Goal: Transaction & Acquisition: Purchase product/service

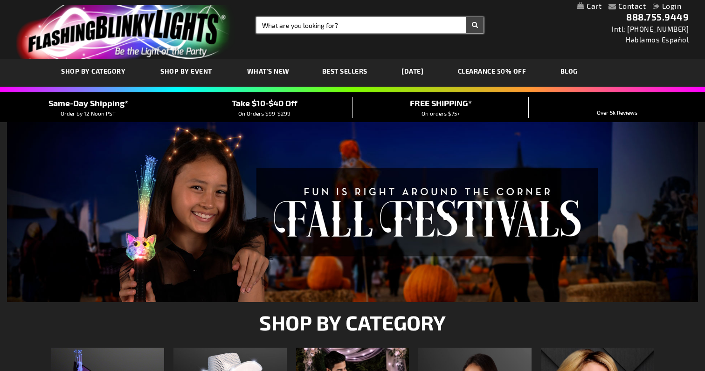
click at [298, 28] on input "Search" at bounding box center [369, 25] width 227 height 16
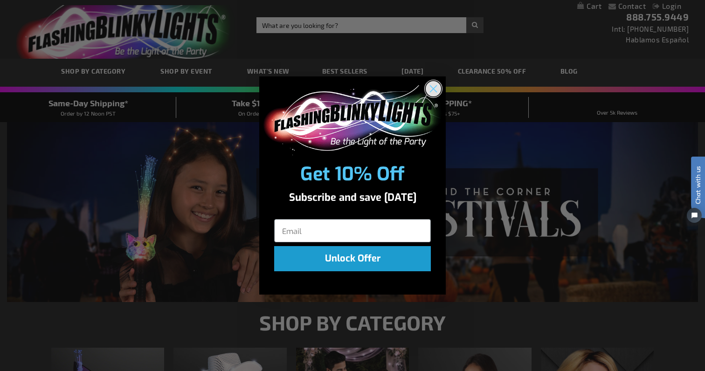
click at [428, 87] on circle "Close dialog" at bounding box center [432, 88] width 15 height 15
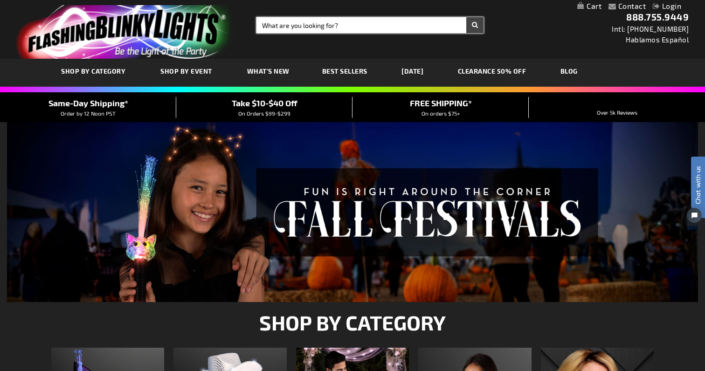
click at [306, 22] on input "Search" at bounding box center [369, 25] width 227 height 16
type input "oktoberfest"
click at [466, 17] on button "Search" at bounding box center [474, 25] width 17 height 16
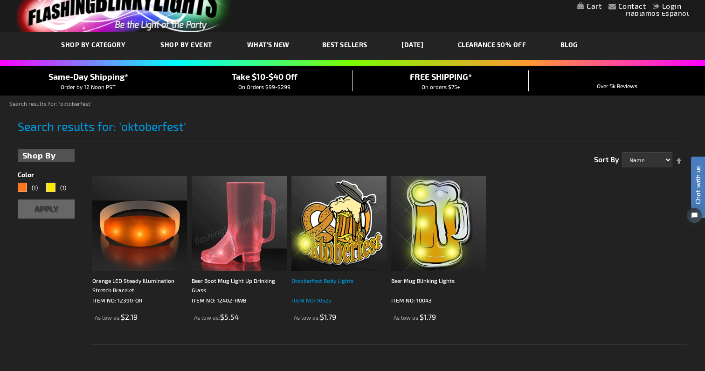
click at [308, 280] on div "Oktoberfest Body Lights" at bounding box center [338, 285] width 95 height 19
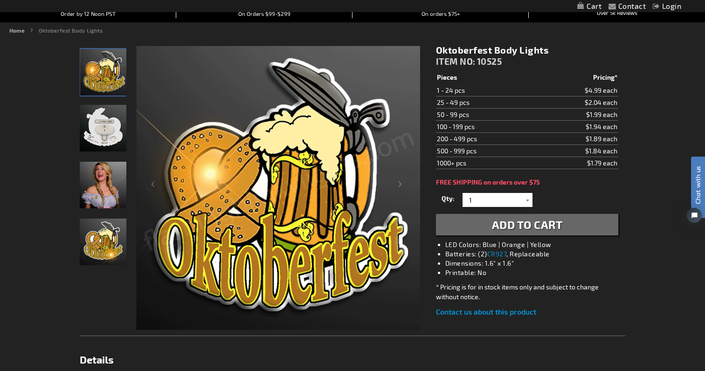
click at [92, 186] on img "Woman wearing Light Up Oktoberfest LED Blinky Pin" at bounding box center [103, 185] width 47 height 47
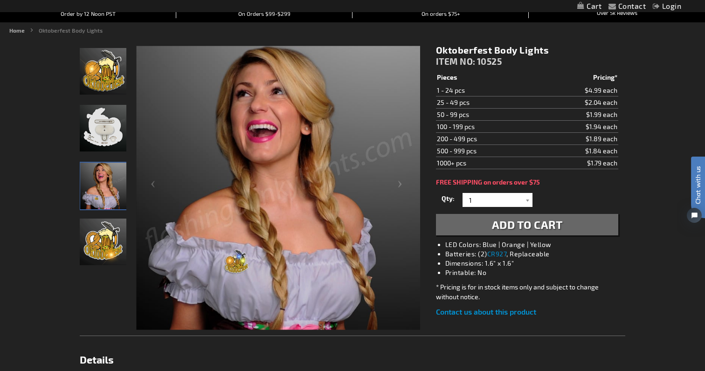
click at [95, 238] on img "Oktoberfest Body Lights" at bounding box center [103, 242] width 47 height 47
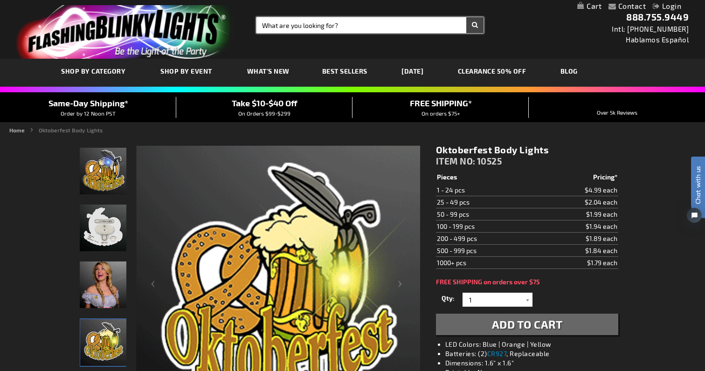
click at [298, 25] on input "Search" at bounding box center [369, 25] width 227 height 16
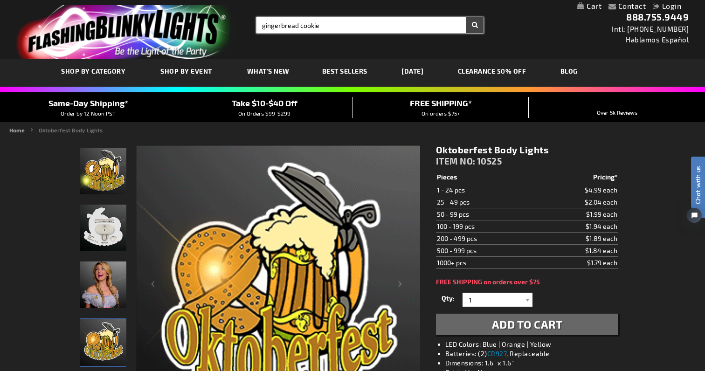
type input "gingerbread cookie"
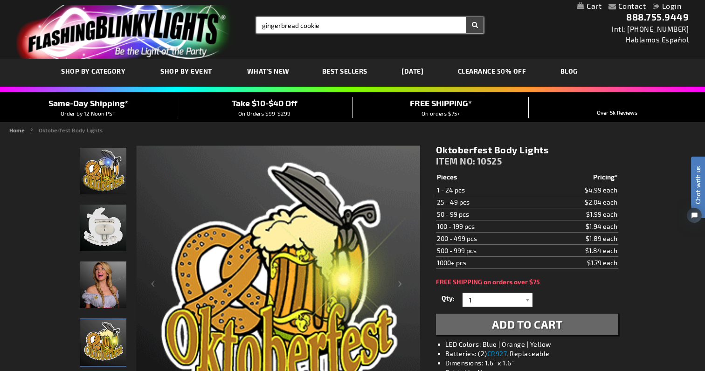
click at [466, 17] on button "Search" at bounding box center [474, 25] width 17 height 16
